Goal: Information Seeking & Learning: Learn about a topic

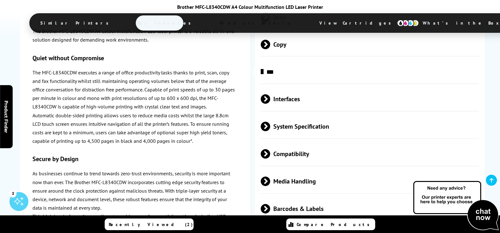
scroll to position [1826, 0]
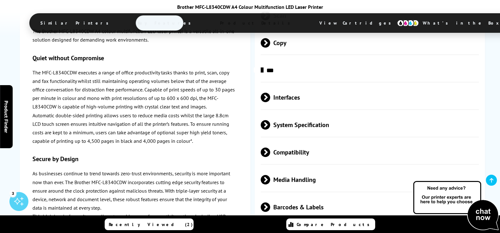
click at [270, 230] on span at bounding box center [270, 234] width 0 height 9
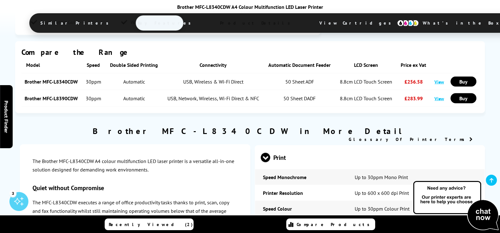
scroll to position [1416, 0]
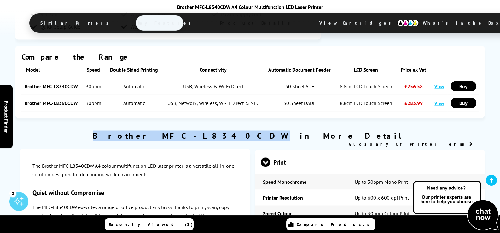
drag, startPoint x: 181, startPoint y: 39, endPoint x: 264, endPoint y: 39, distance: 83.3
click at [264, 130] on h2 "Brother MFC-L8340CDW in More Detail" at bounding box center [250, 135] width 471 height 10
copy h2 "Brother MFC-L8340CDW"
